Goal: Task Accomplishment & Management: Complete application form

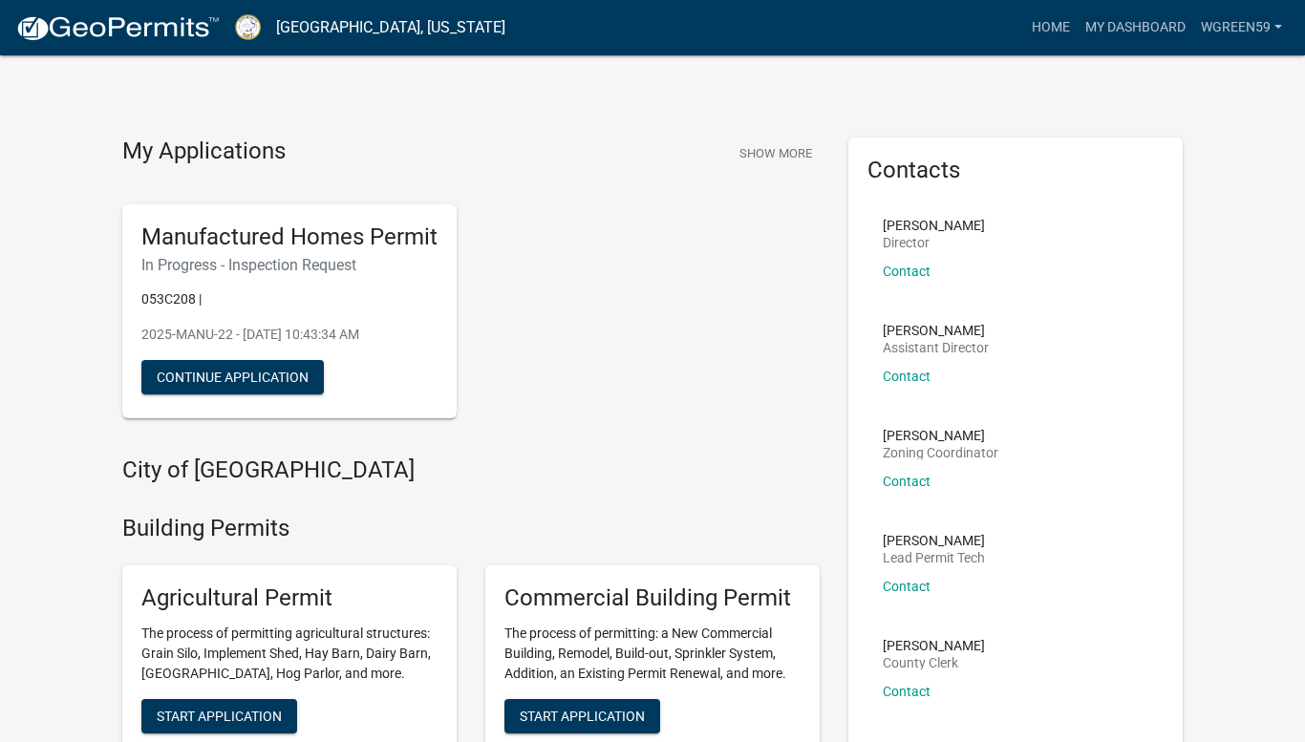
scroll to position [25, 0]
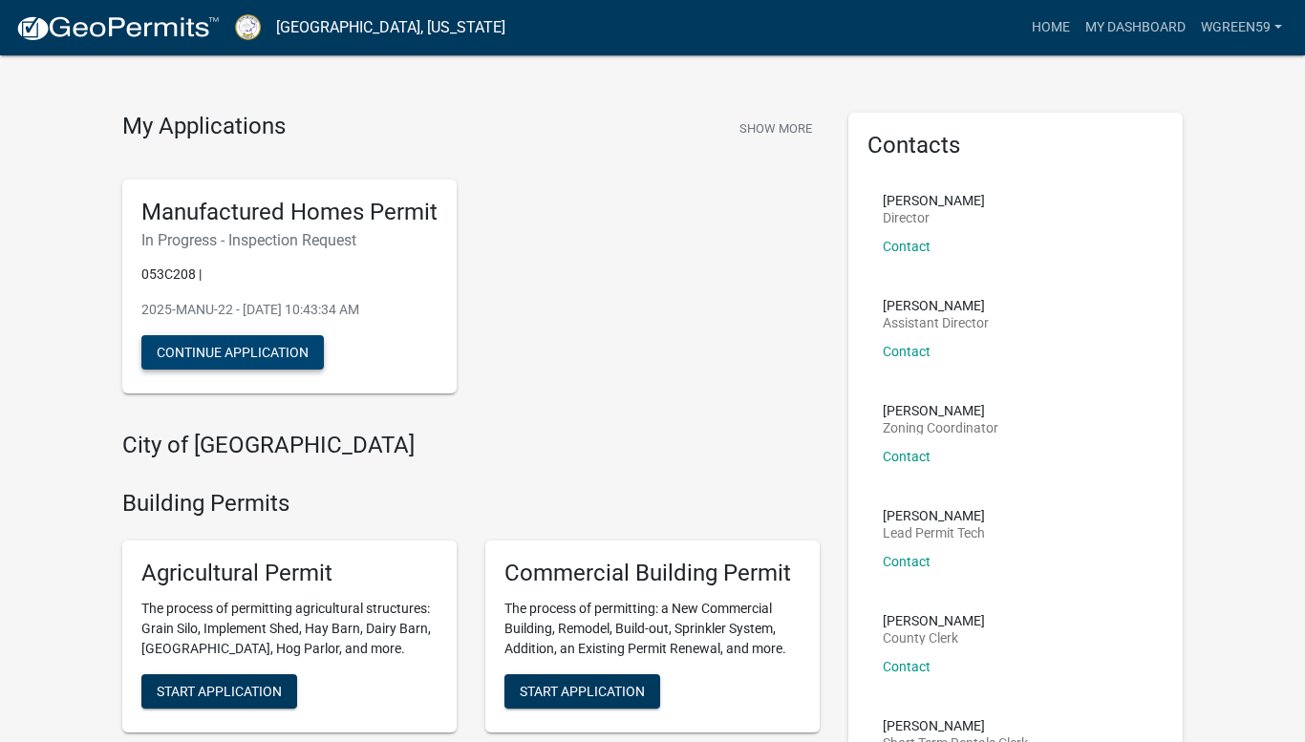
click at [206, 352] on button "Continue Application" at bounding box center [232, 352] width 182 height 34
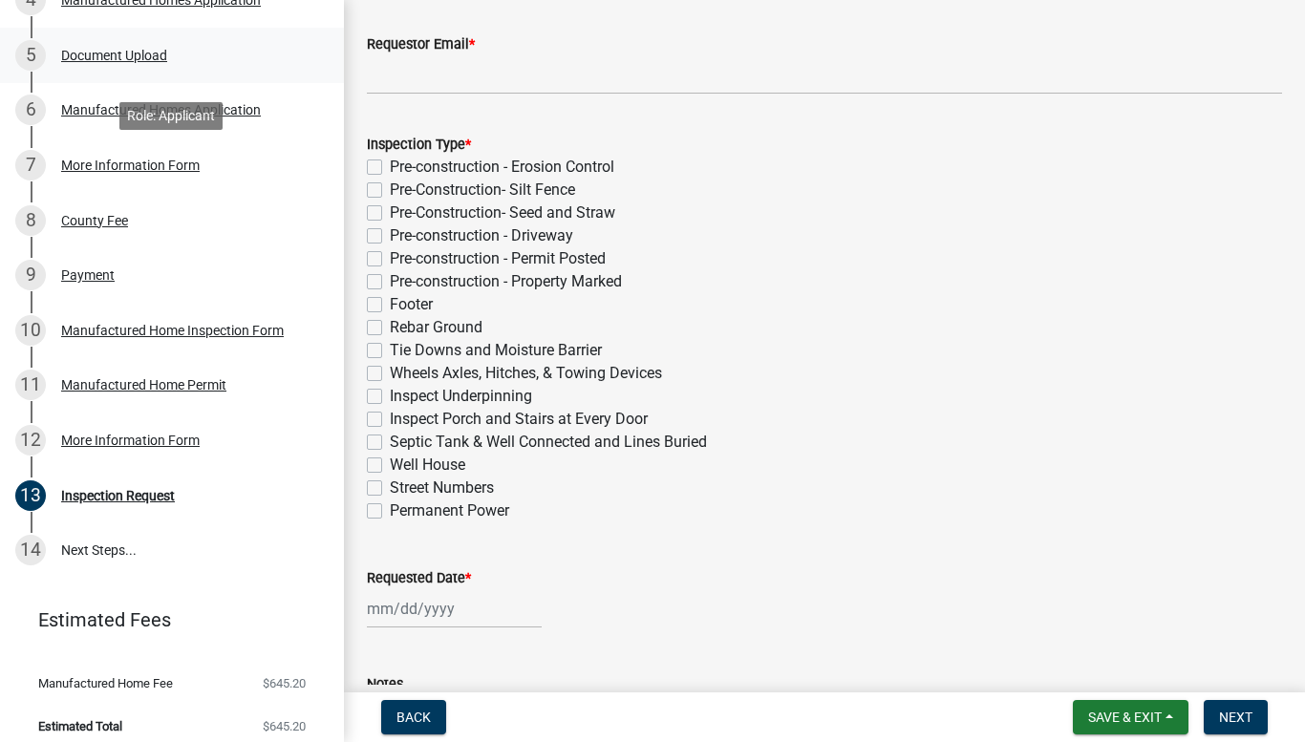
scroll to position [507, 0]
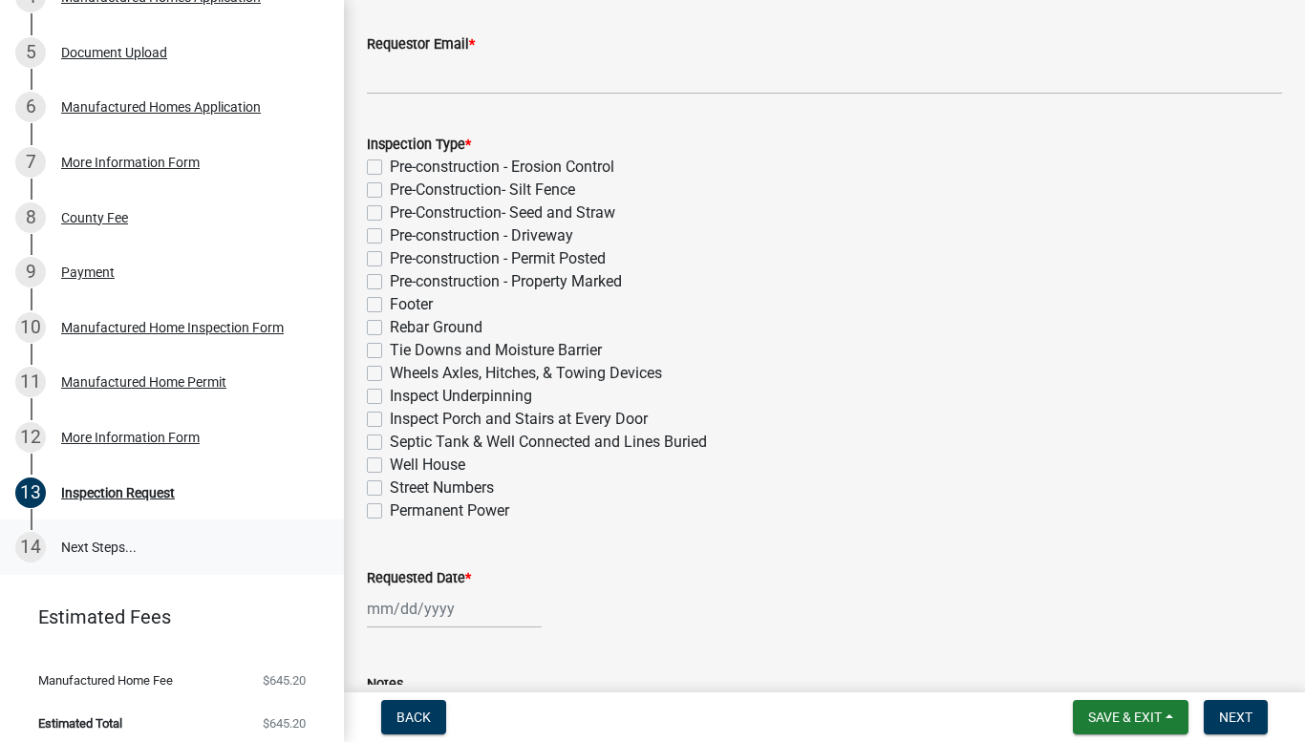
click at [71, 546] on link "14 Next Steps..." at bounding box center [172, 547] width 344 height 55
click at [105, 439] on div "More Information Form" at bounding box center [130, 437] width 139 height 13
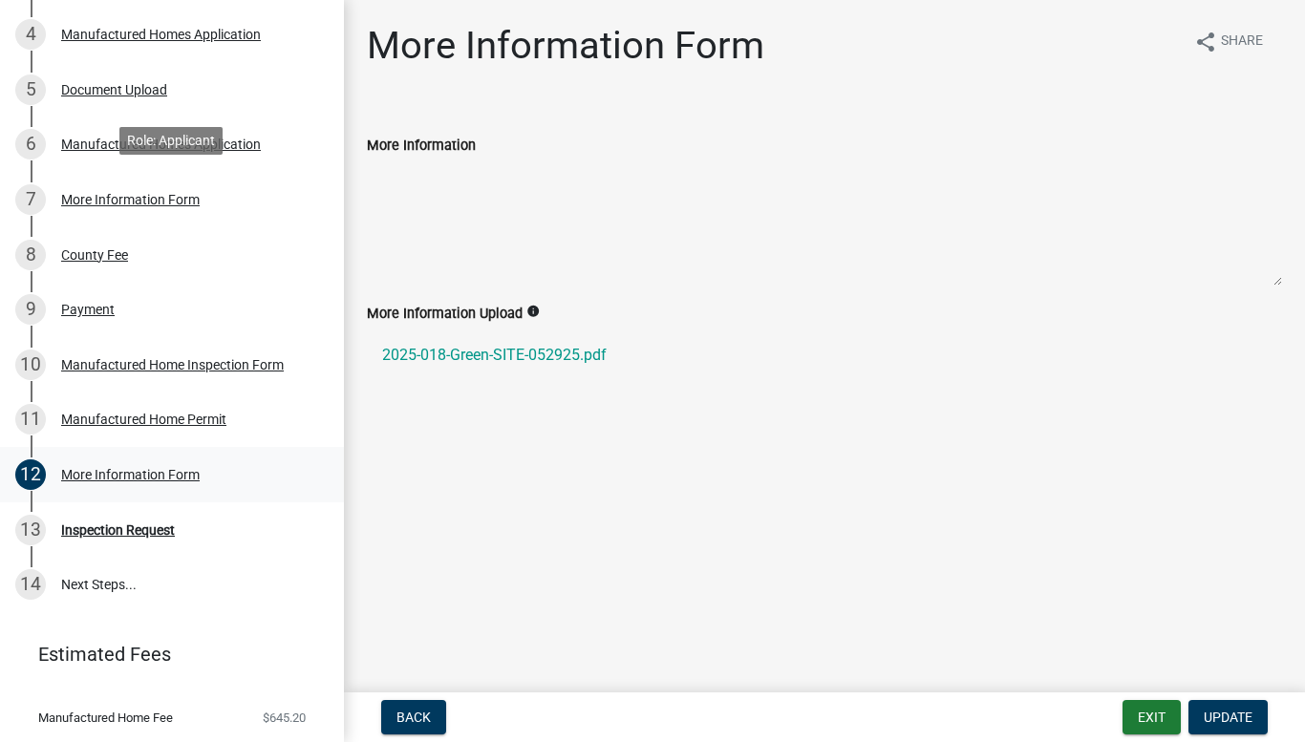
scroll to position [480, 0]
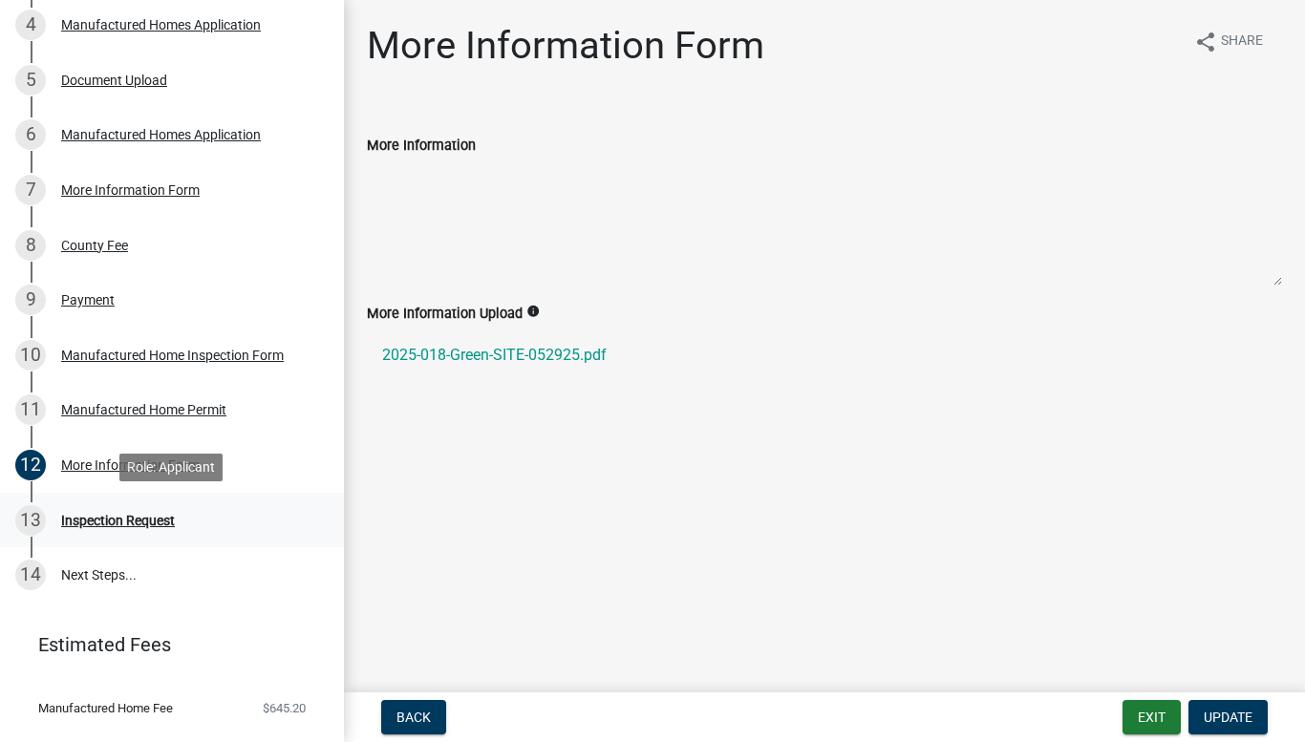
click at [140, 522] on div "Inspection Request" at bounding box center [118, 520] width 114 height 13
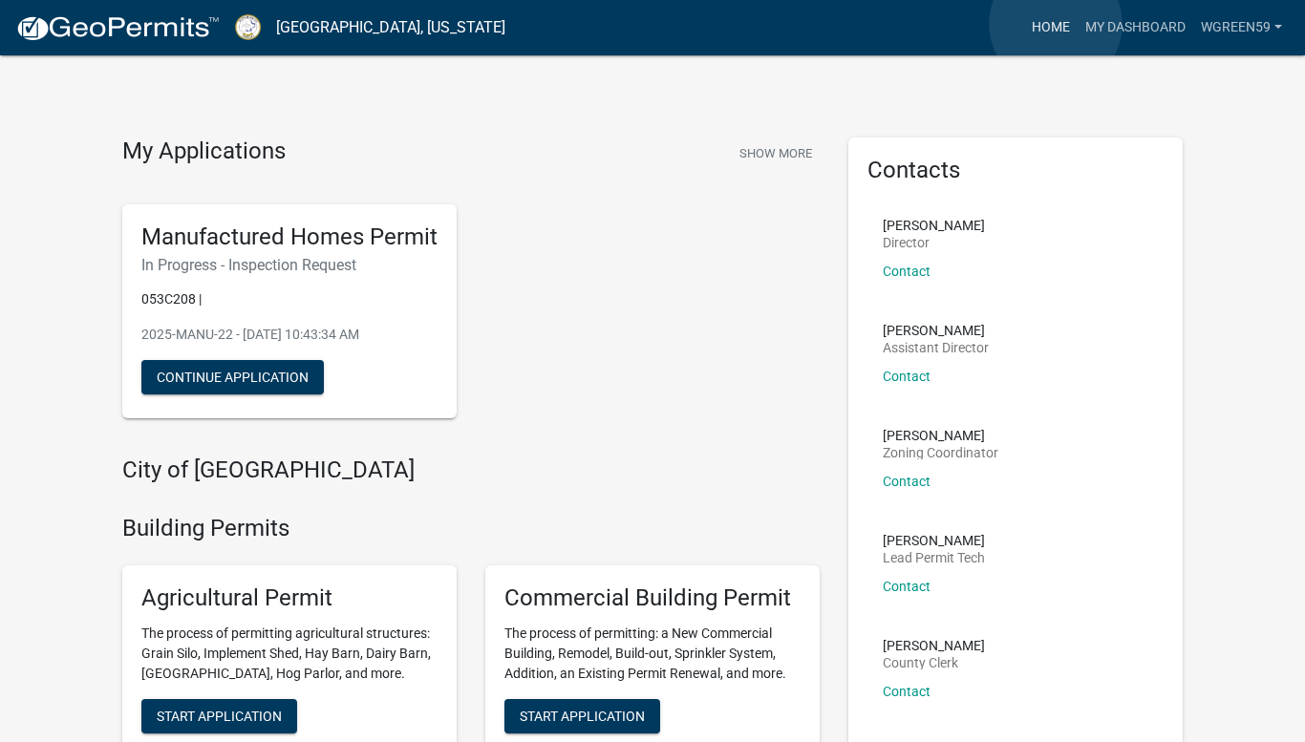
click at [1055, 24] on link "Home" at bounding box center [1050, 28] width 53 height 36
click at [1051, 25] on link "Home" at bounding box center [1050, 28] width 53 height 36
click at [1114, 28] on link "My Dashboard" at bounding box center [1135, 28] width 116 height 36
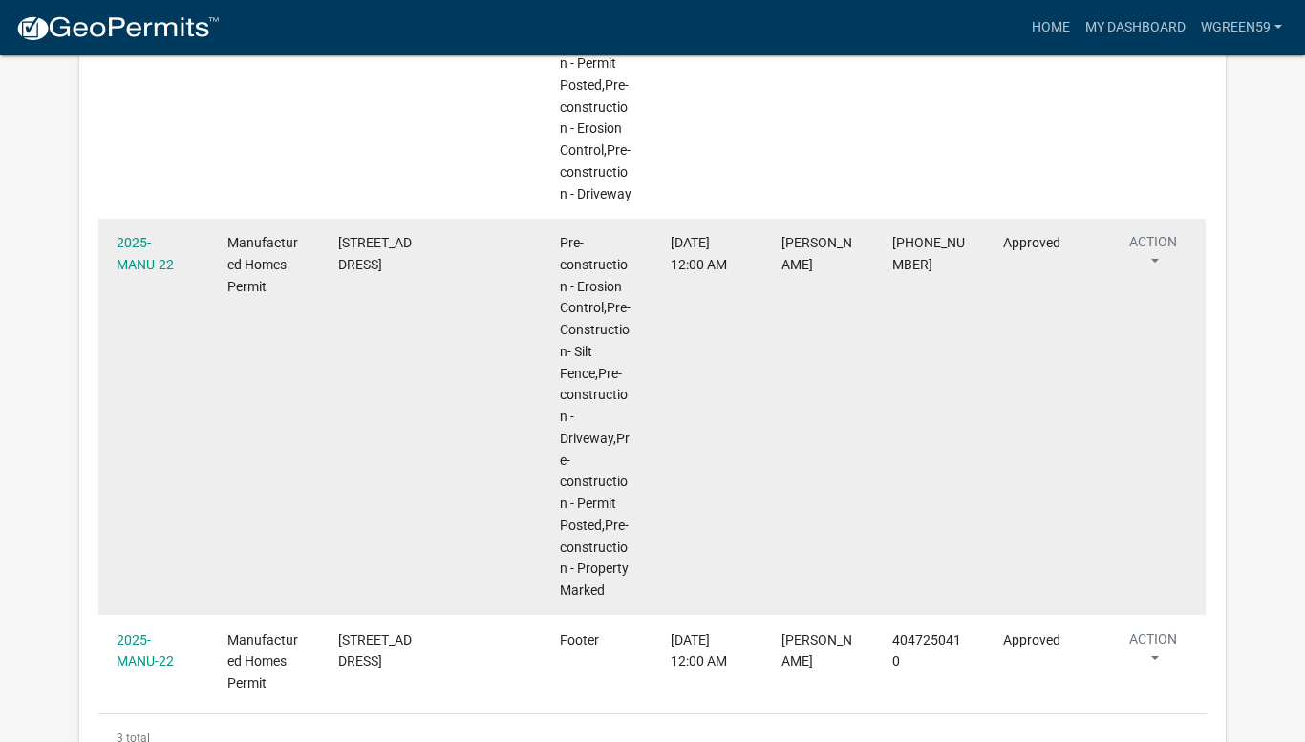
scroll to position [1817, 0]
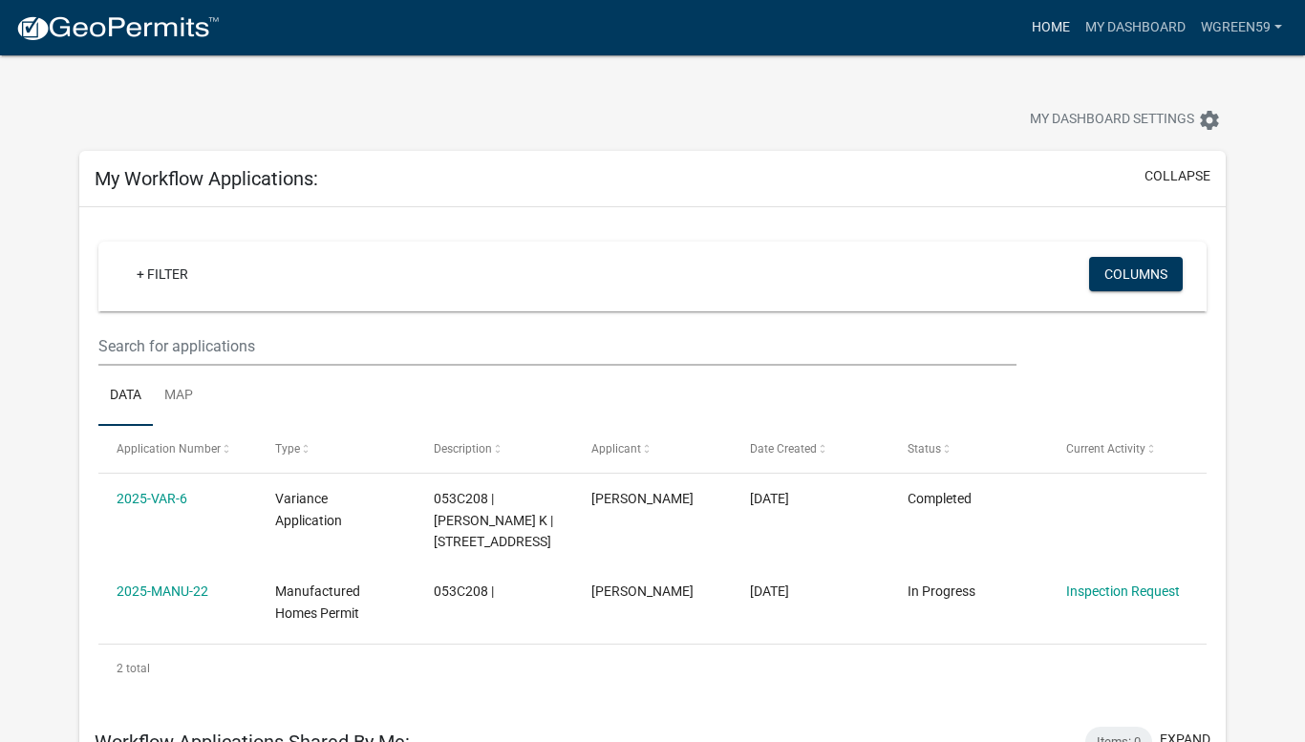
click at [1047, 30] on link "Home" at bounding box center [1050, 28] width 53 height 36
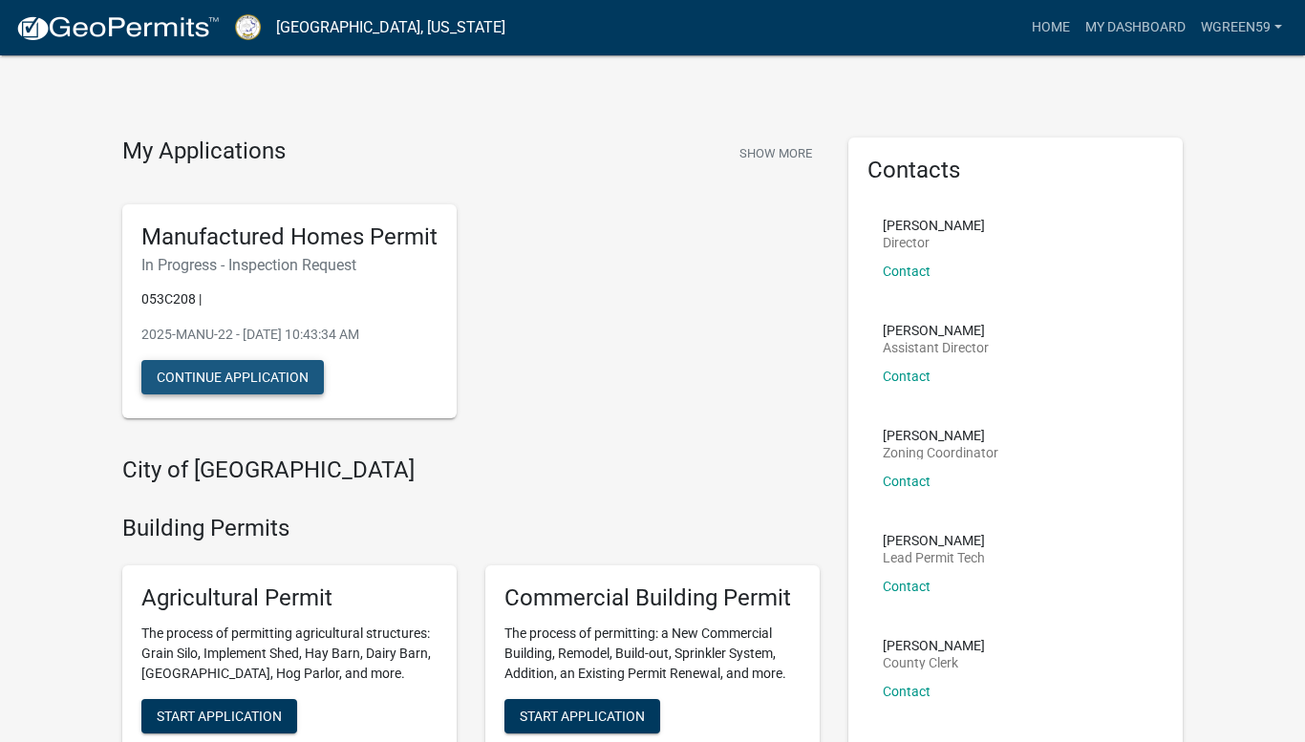
click at [288, 376] on button "Continue Application" at bounding box center [232, 377] width 182 height 34
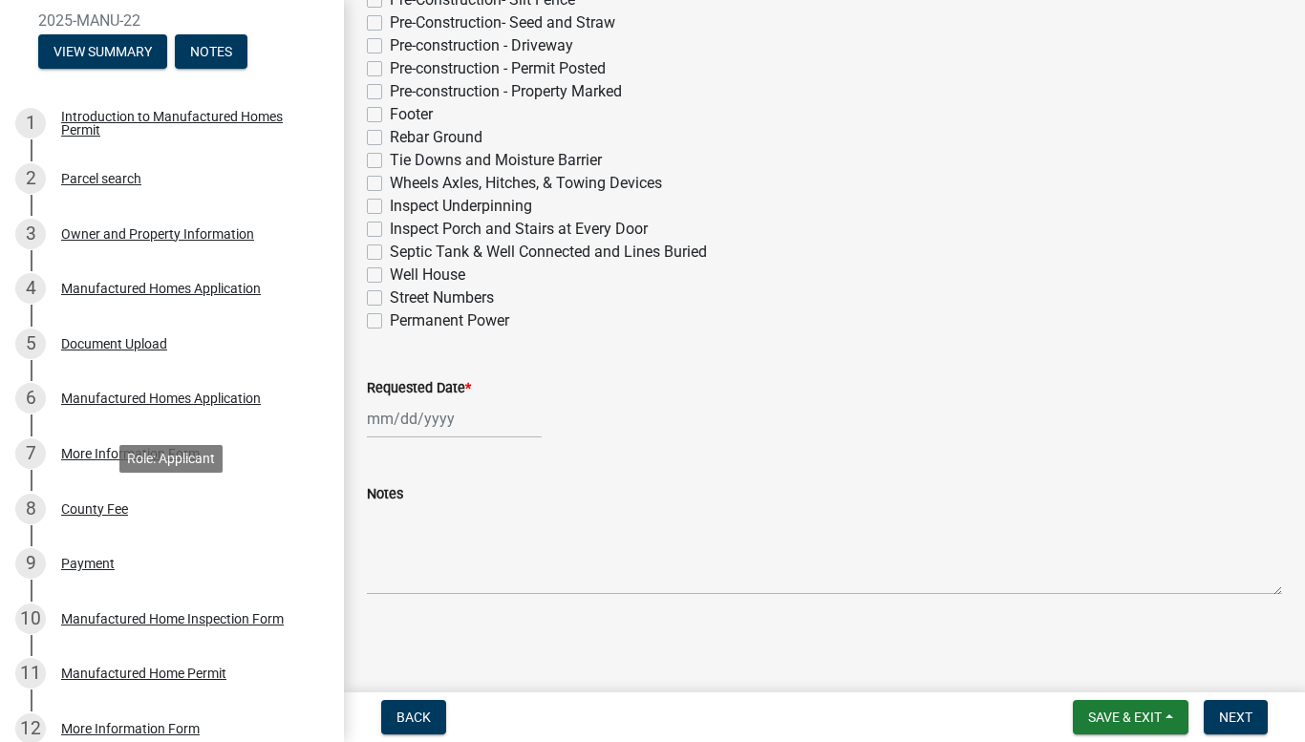
scroll to position [213, 0]
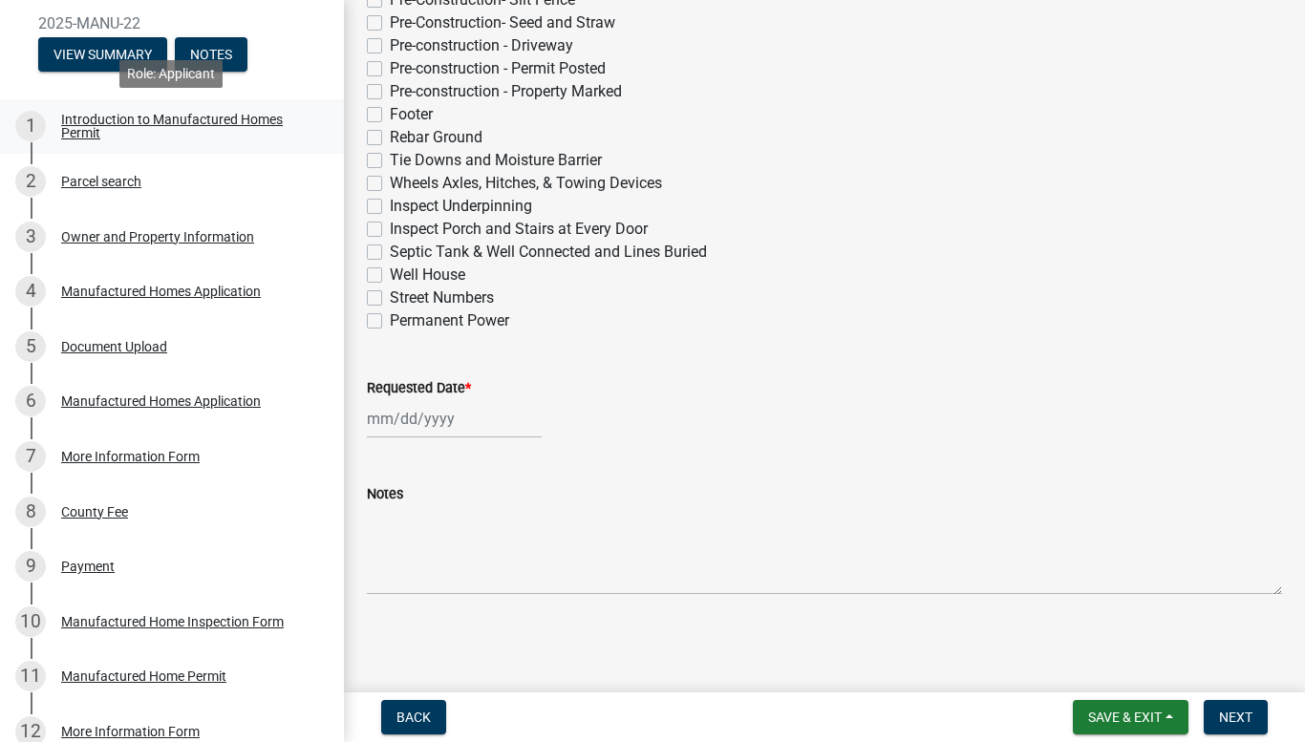
click at [184, 124] on div "Introduction to Manufactured Homes Permit" at bounding box center [187, 126] width 252 height 27
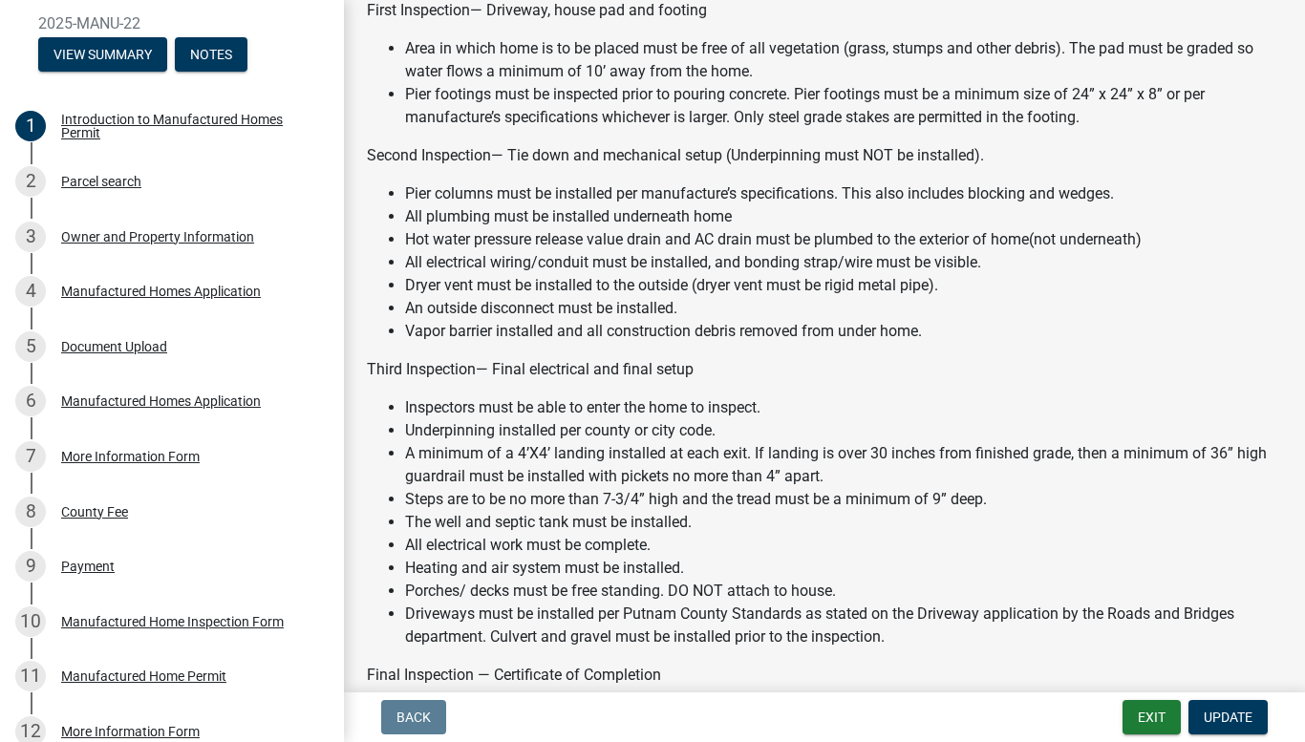
scroll to position [1107, 0]
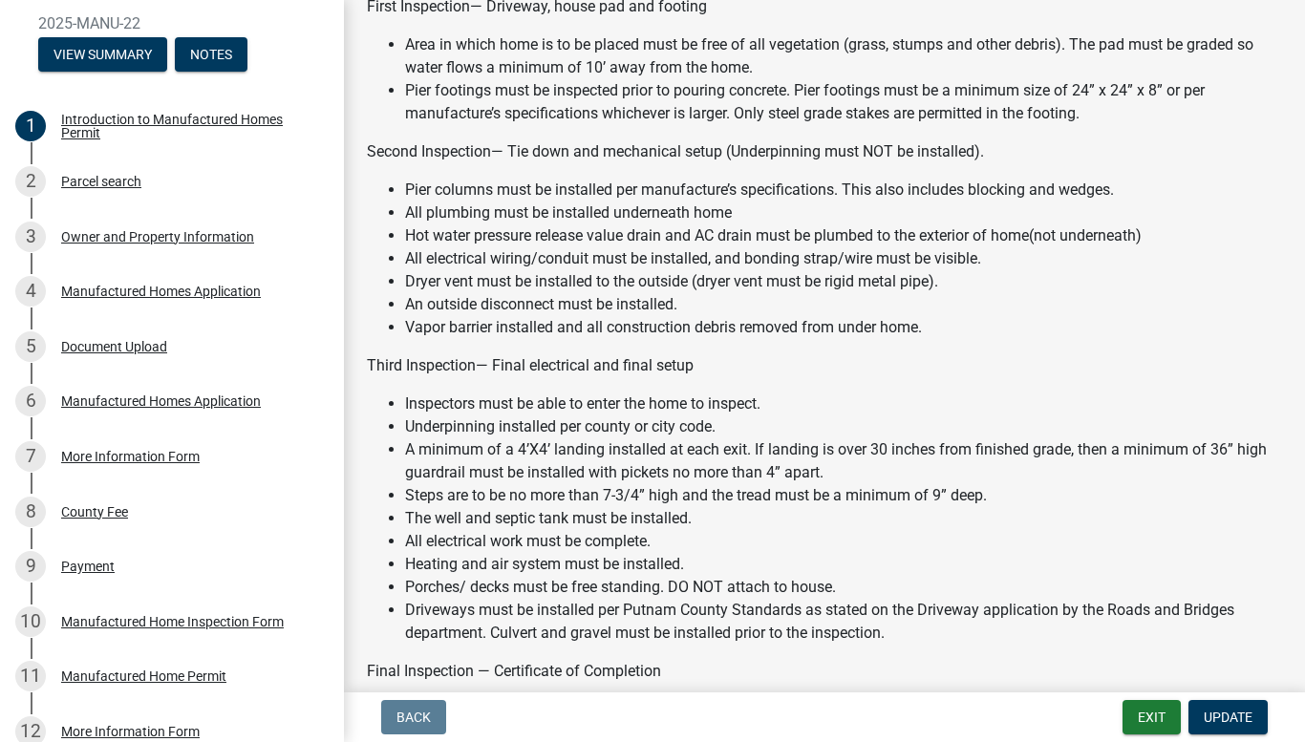
click at [727, 438] on li "Underpinning installed per county or city code." at bounding box center [843, 427] width 877 height 23
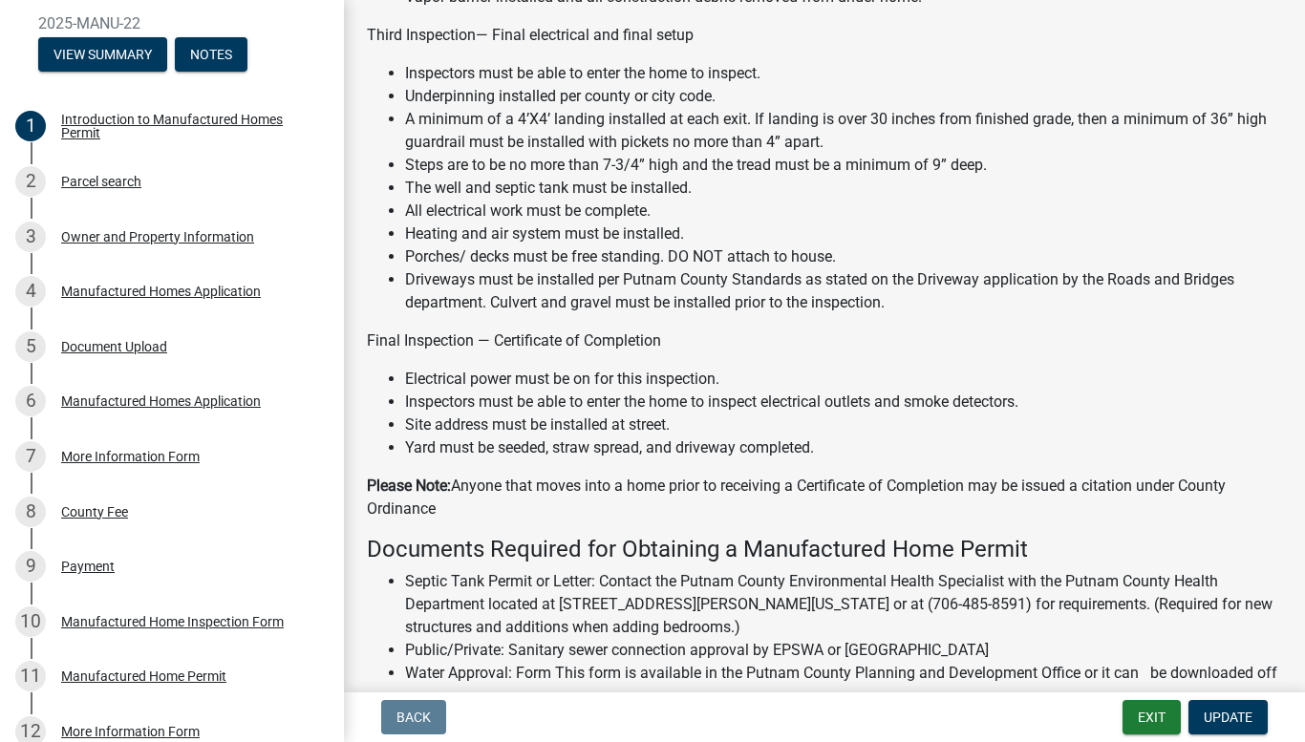
scroll to position [1431, 0]
